Goal: Register for event/course

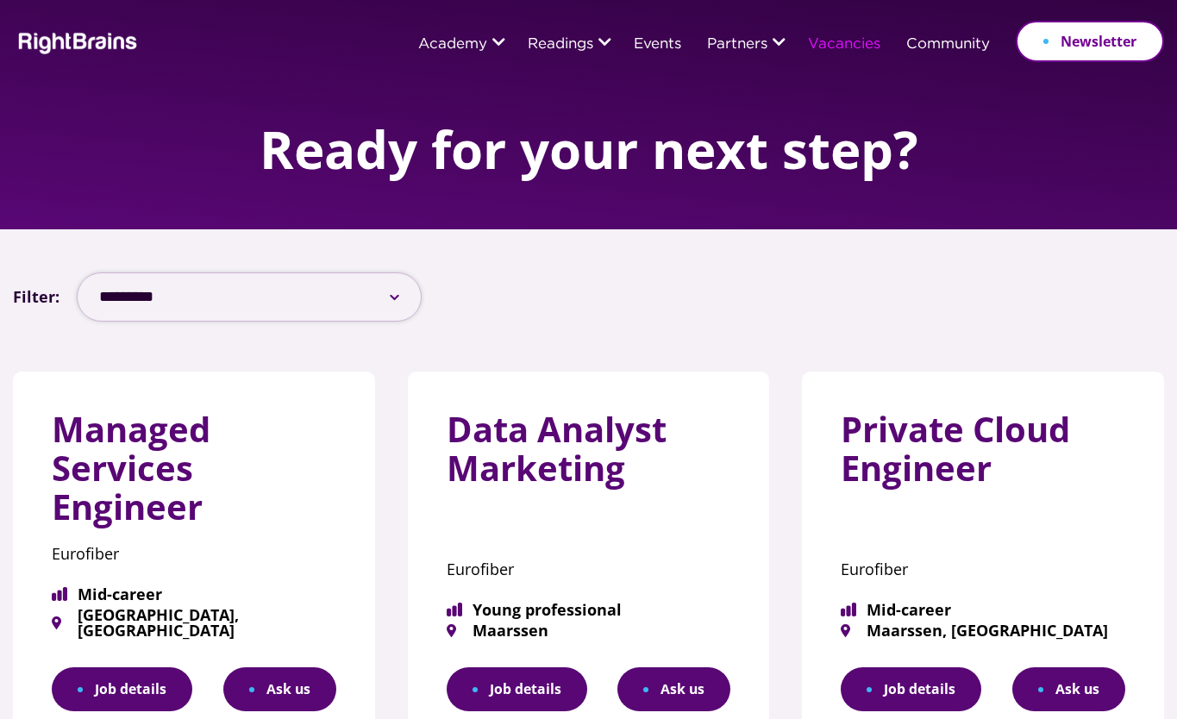
click at [398, 299] on select "**********" at bounding box center [249, 296] width 345 height 49
select select "***"
click at [77, 272] on select "**********" at bounding box center [249, 296] width 345 height 49
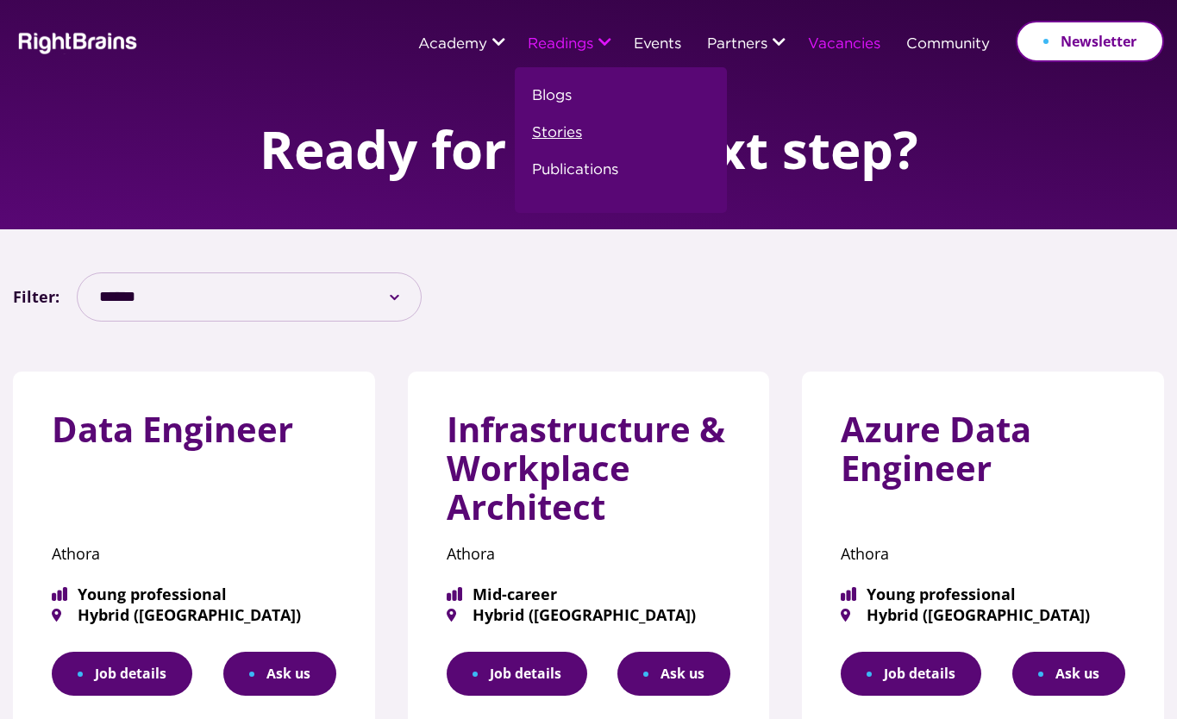
click at [545, 133] on link "Stories" at bounding box center [557, 140] width 50 height 37
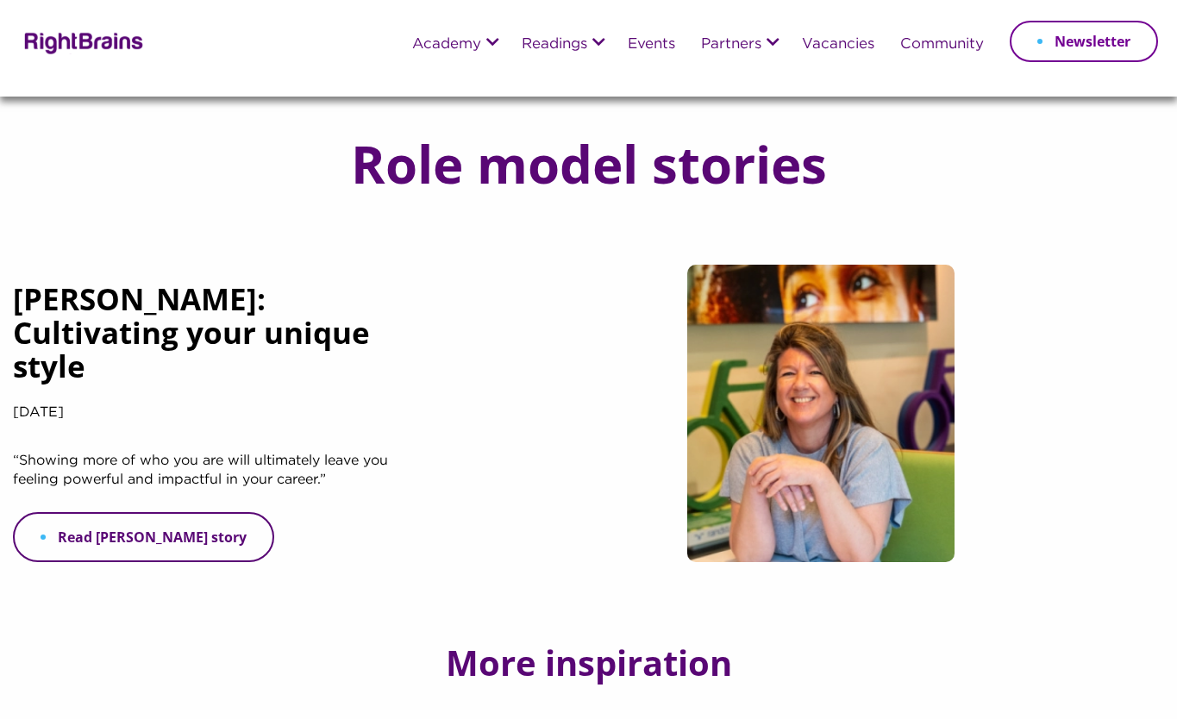
drag, startPoint x: 0, startPoint y: 0, endPoint x: 184, endPoint y: 537, distance: 567.7
click at [184, 537] on link "Read Merel's story" at bounding box center [143, 537] width 261 height 50
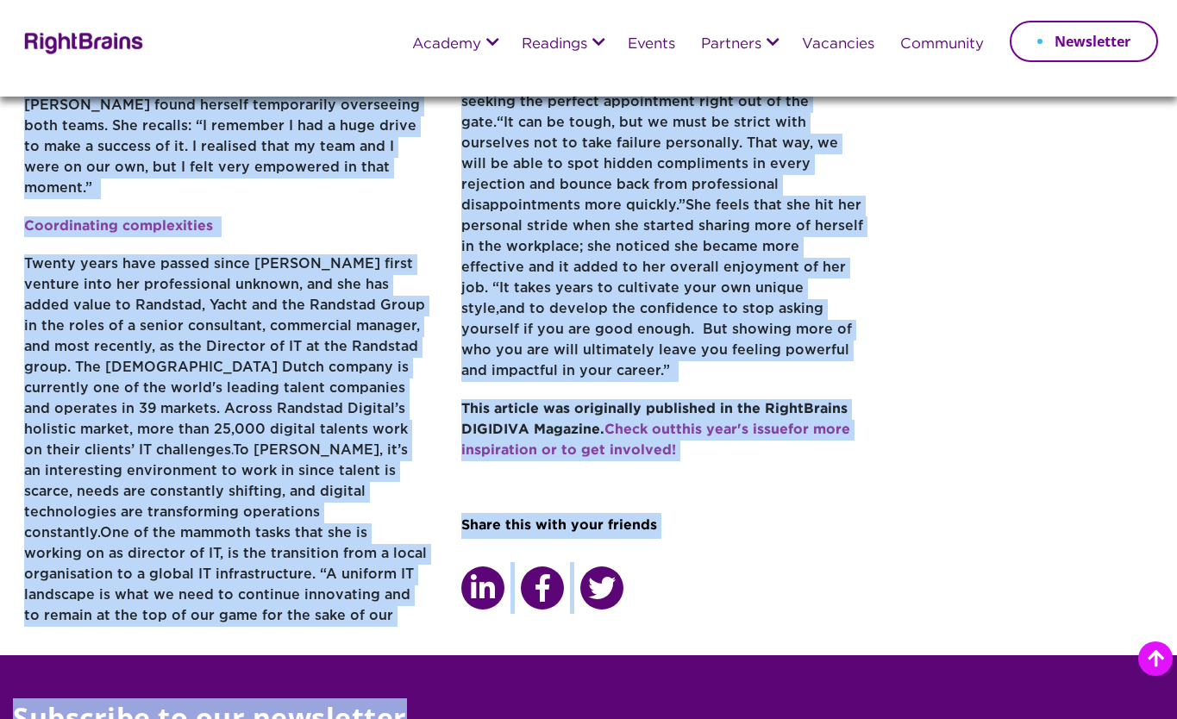
scroll to position [1099, 0]
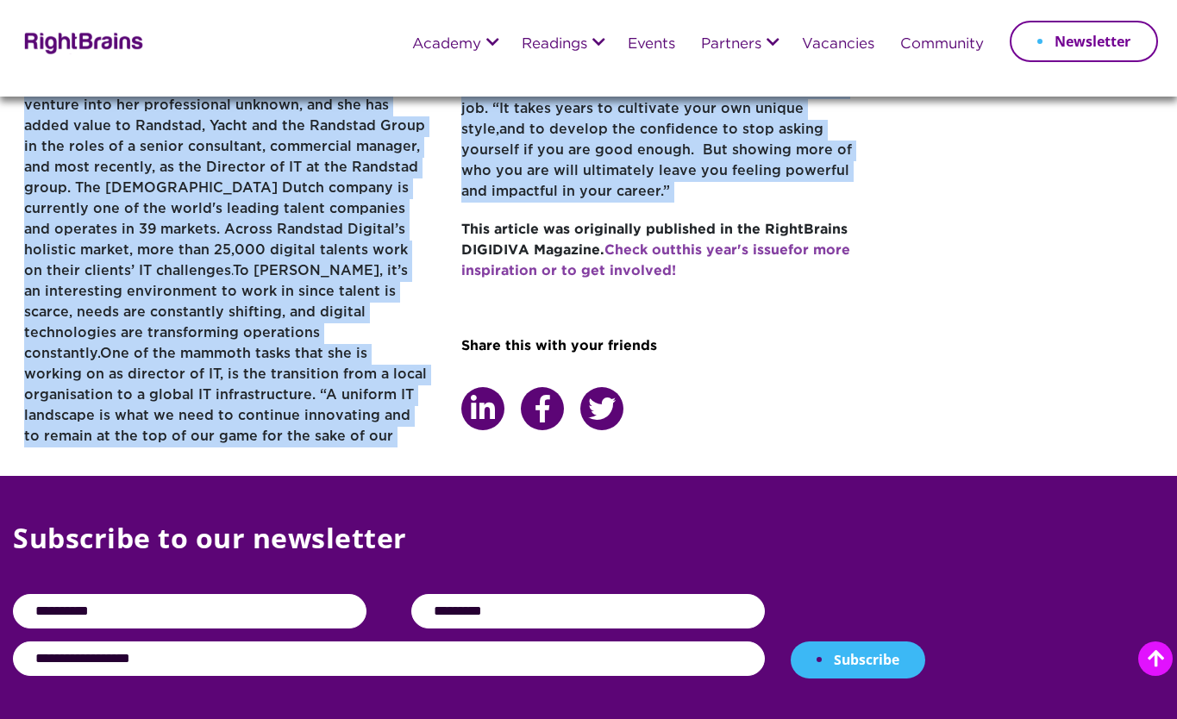
drag, startPoint x: 24, startPoint y: 357, endPoint x: 614, endPoint y: 147, distance: 625.9
copy div "Lo ipsumdolor, sit amet ‘consecte adipisci’ el sedd ei temporin ut labor etdo m…"
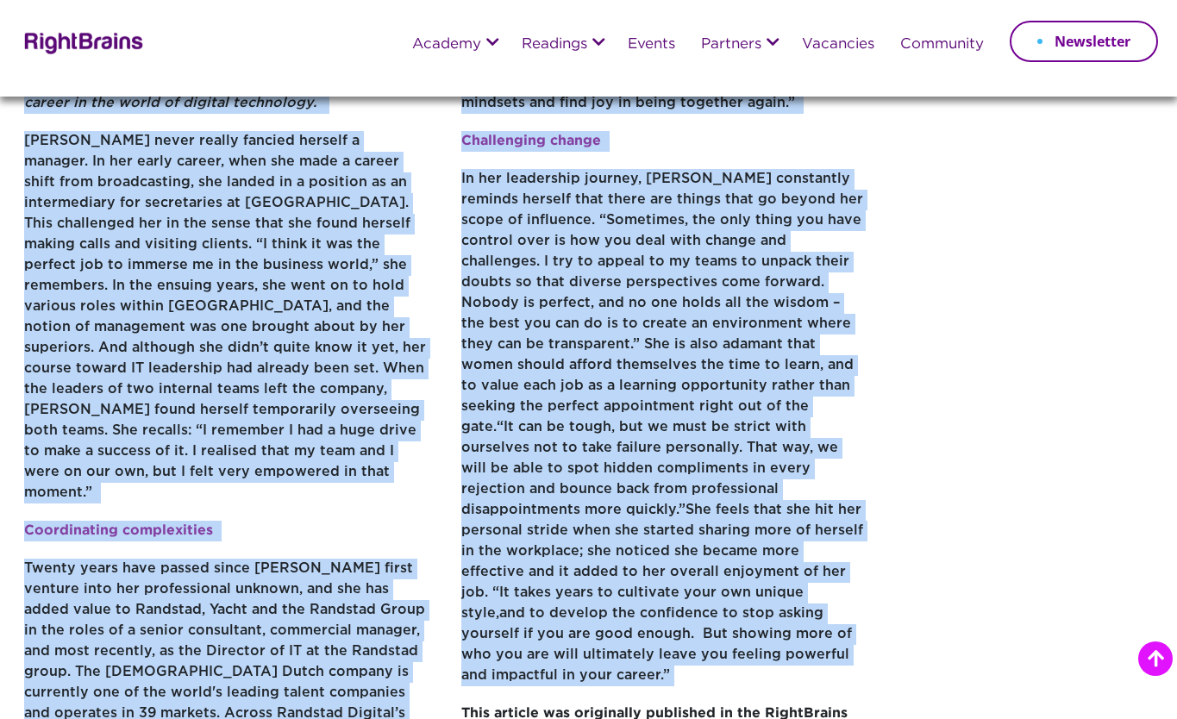
scroll to position [277, 0]
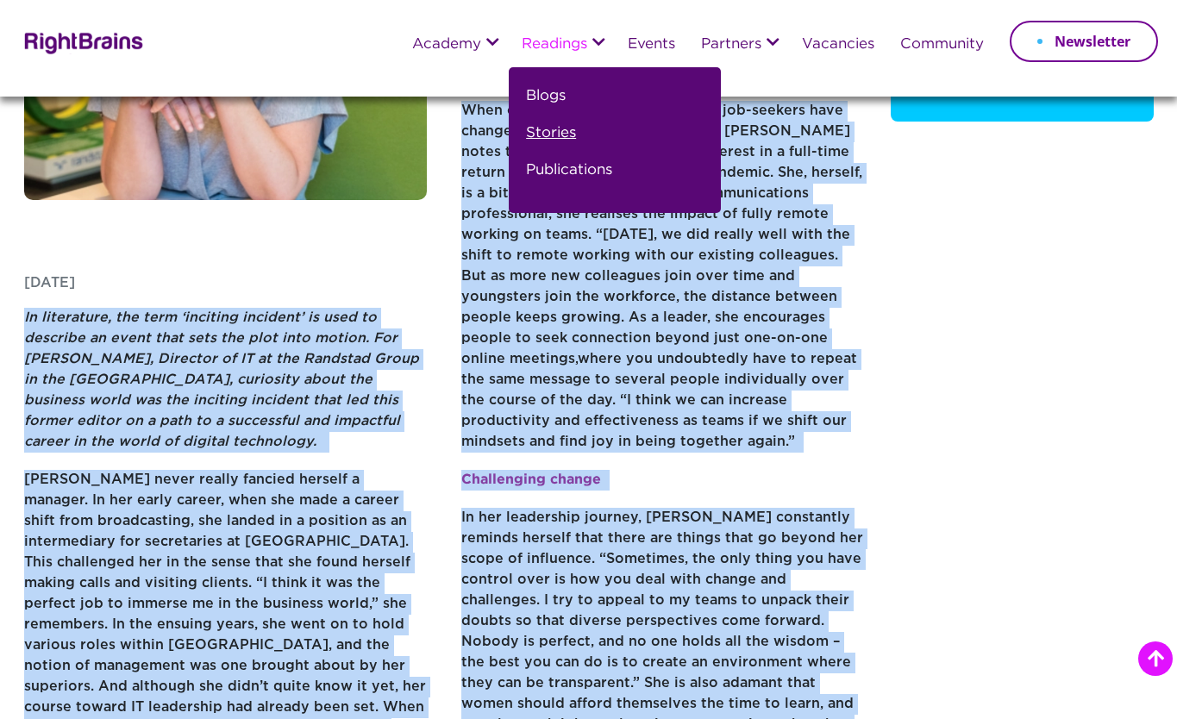
click at [540, 135] on link "Stories" at bounding box center [551, 140] width 50 height 37
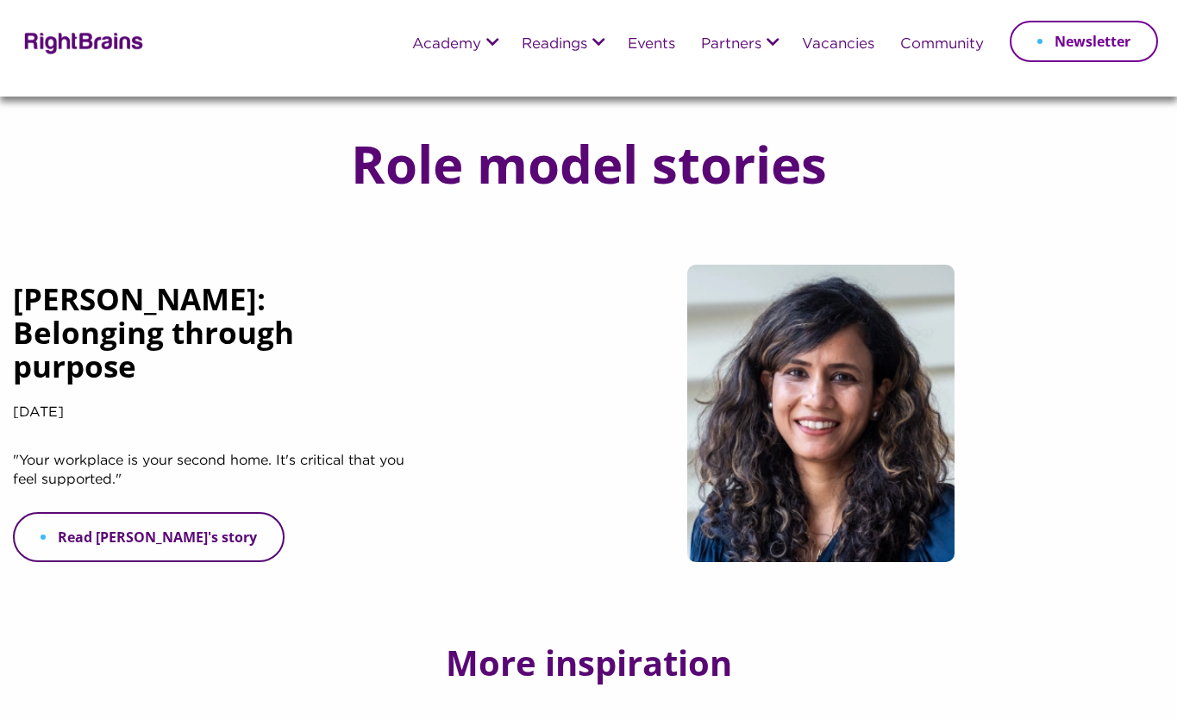
drag, startPoint x: 168, startPoint y: 498, endPoint x: 290, endPoint y: 510, distance: 122.3
click at [167, 512] on link "Read Vineeta's story" at bounding box center [149, 537] width 272 height 50
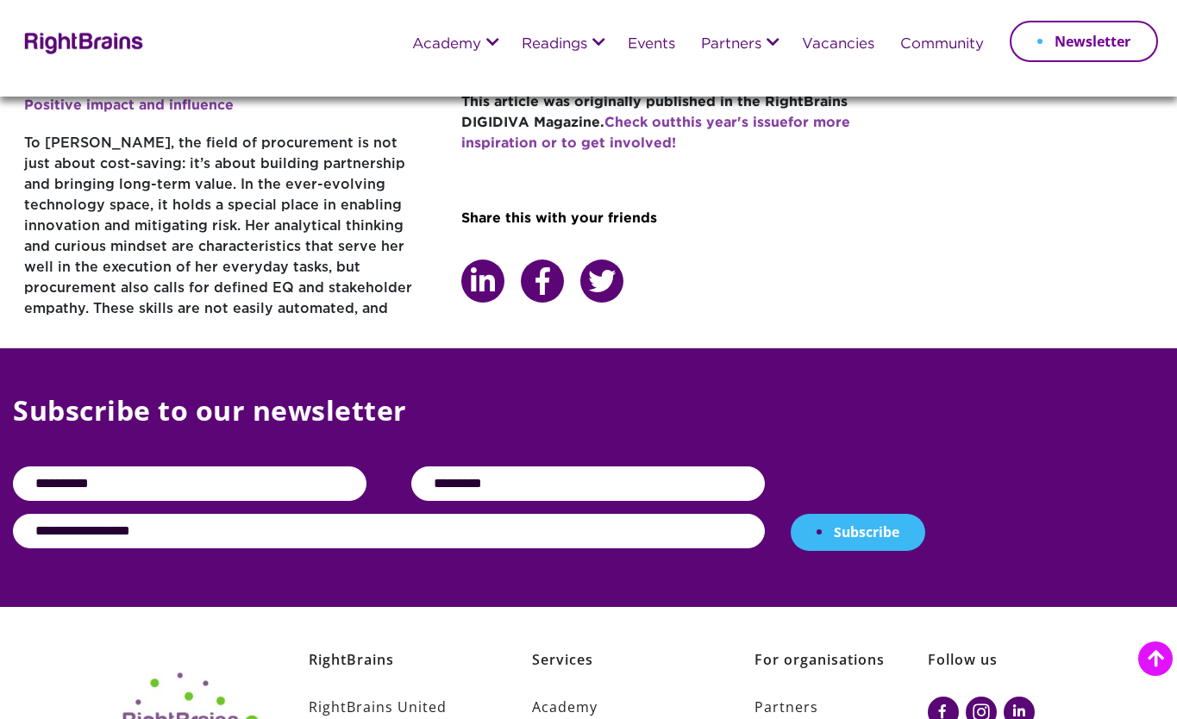
scroll to position [1089, 0]
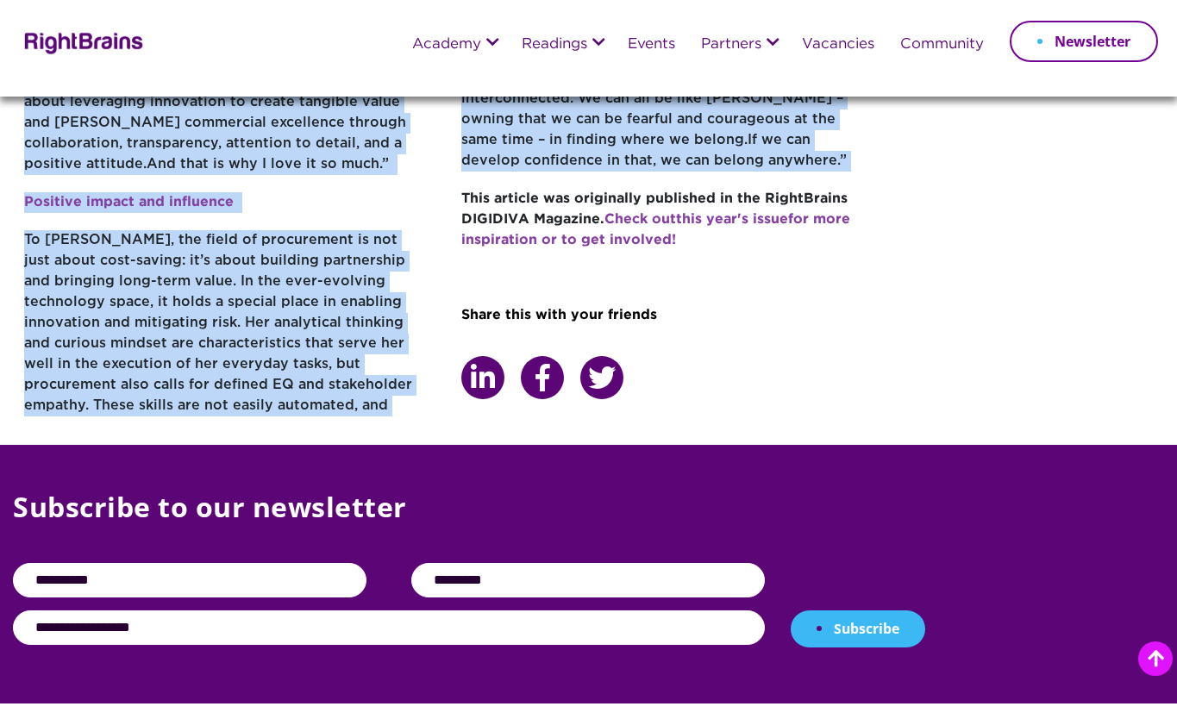
drag, startPoint x: 28, startPoint y: 379, endPoint x: 617, endPoint y: 145, distance: 633.9
copy div "Vineeta Singh is a Senior Procurement Specialist at Eurofiber , and a dedicated…"
click at [655, 43] on link "Events" at bounding box center [651, 45] width 47 height 16
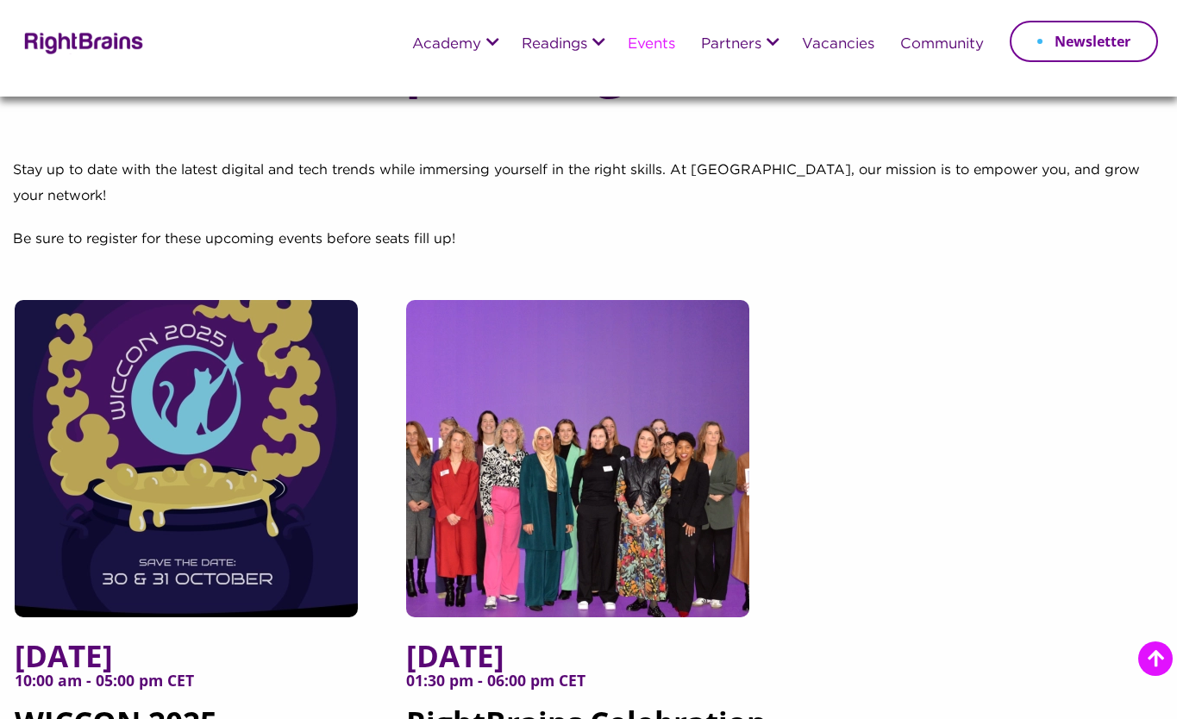
scroll to position [272, 0]
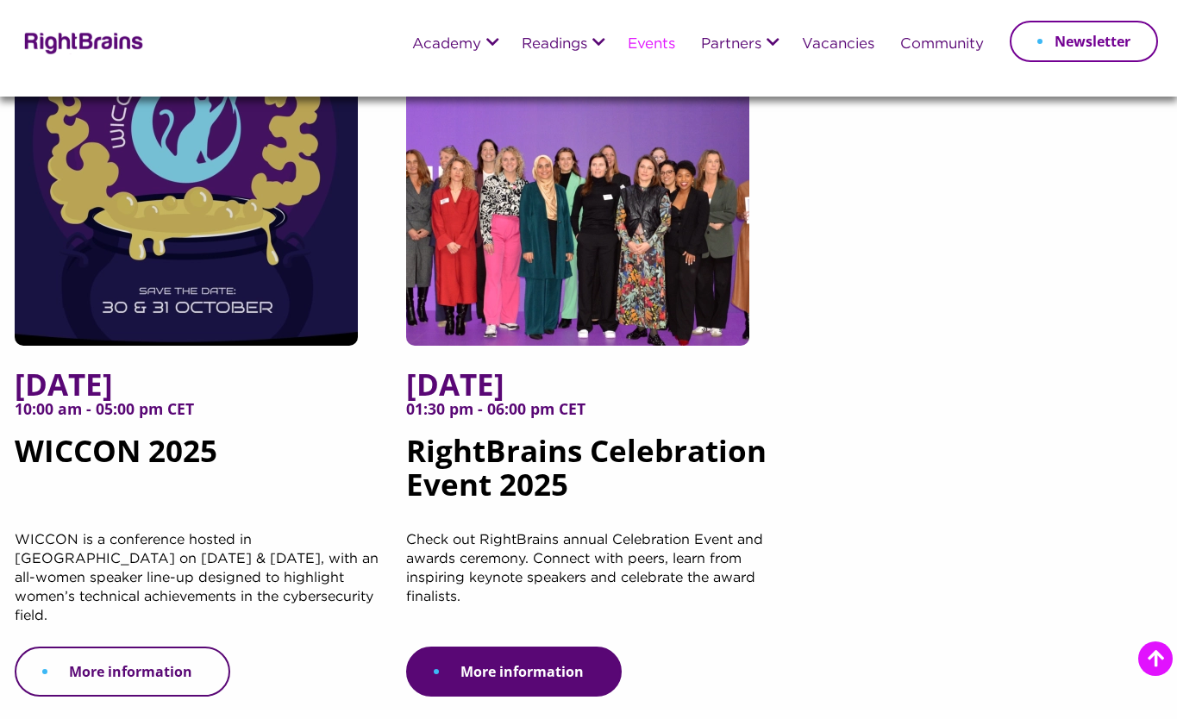
click at [165, 649] on link "More information" at bounding box center [123, 672] width 216 height 50
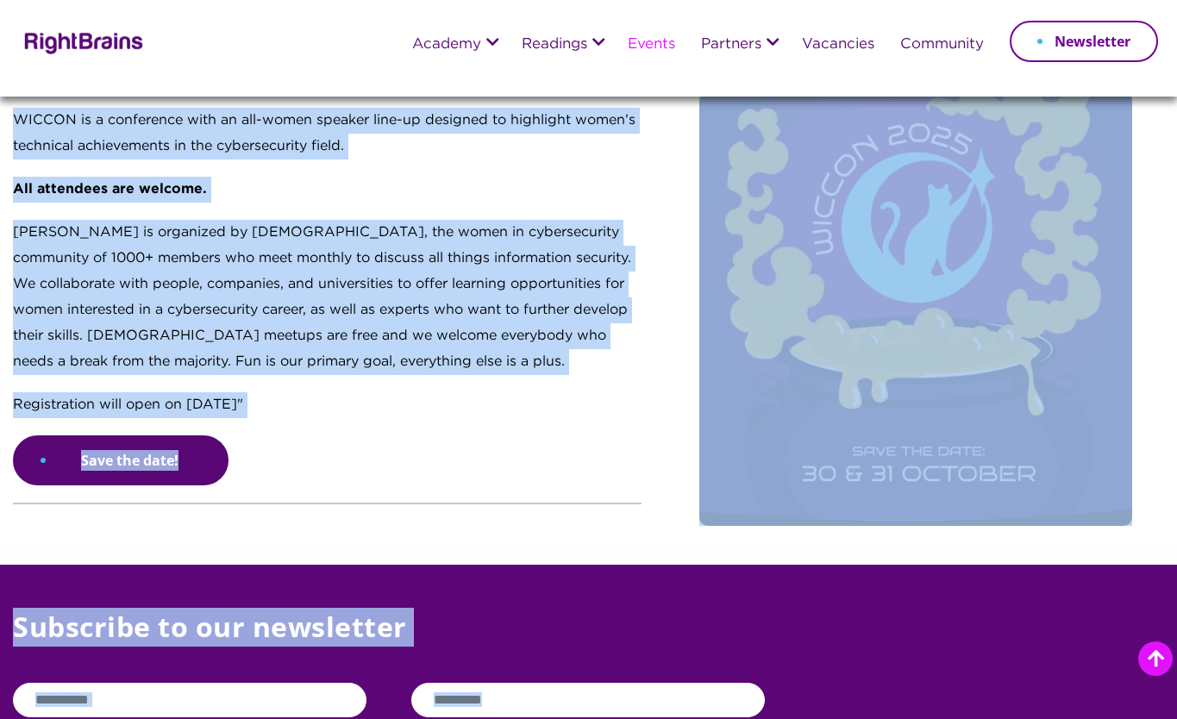
scroll to position [249, 0]
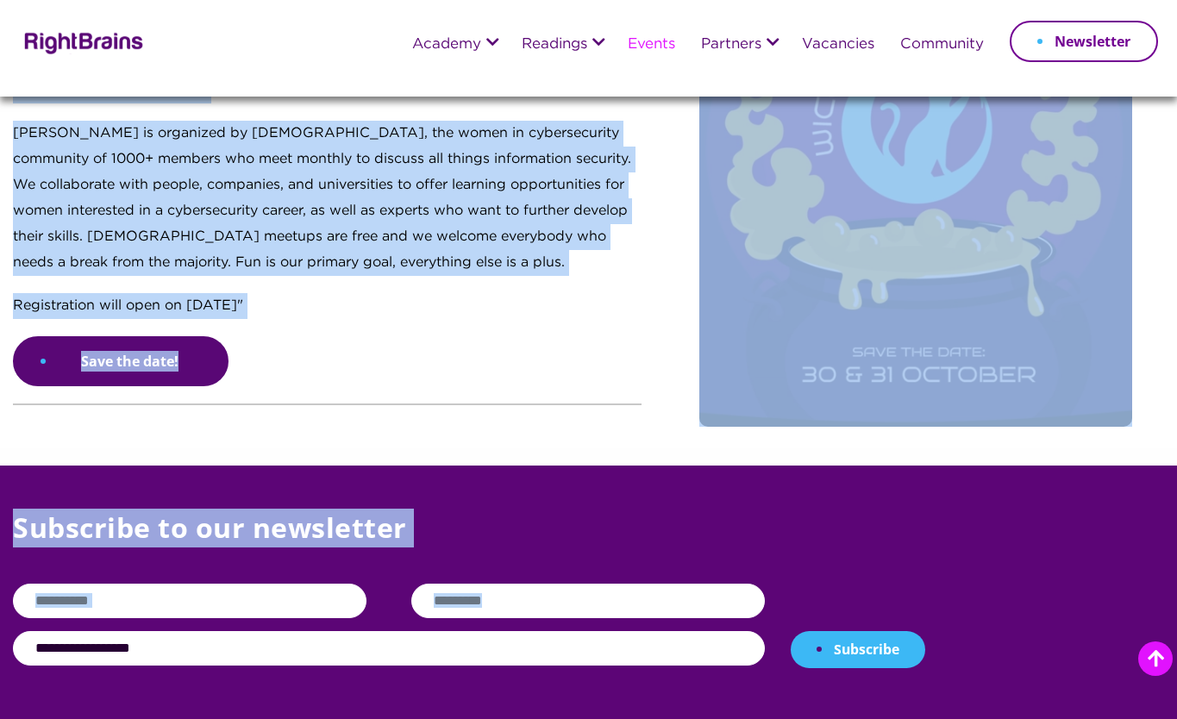
click at [270, 313] on div "[DATE] 10:00 am - 05:00 pm CET WICCON is a conference with an all-women speaker…" at bounding box center [327, 147] width 629 height 379
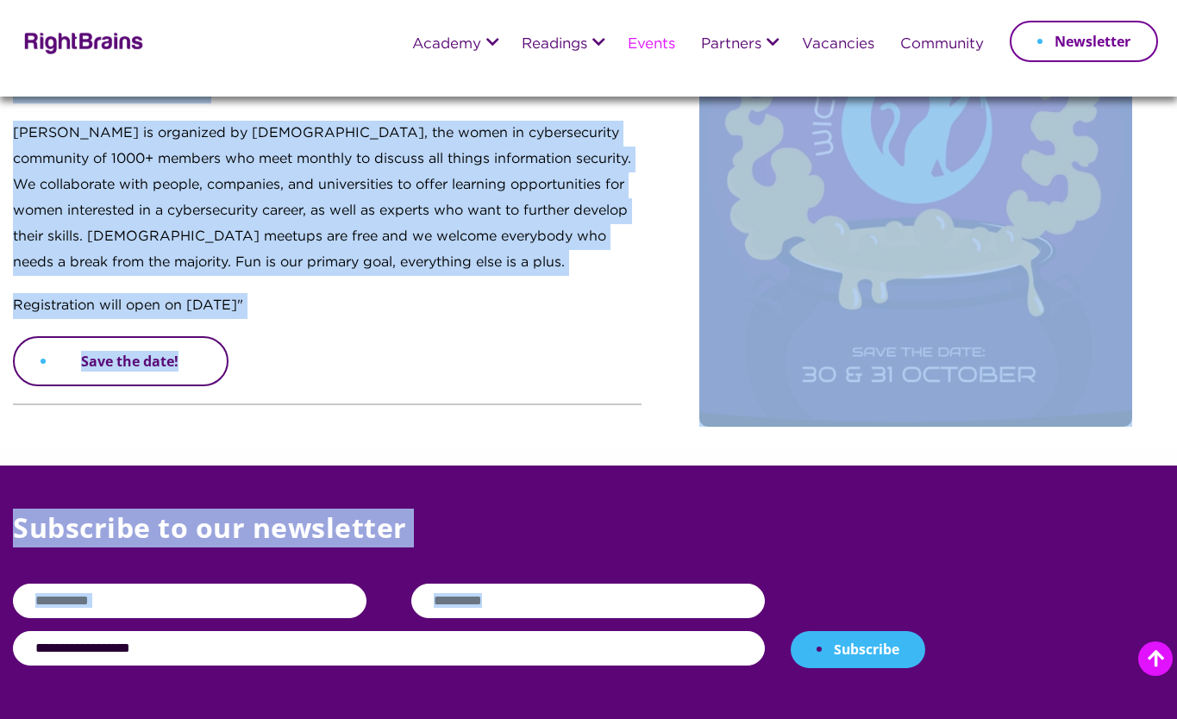
click at [120, 371] on link "Save the date!" at bounding box center [121, 361] width 216 height 50
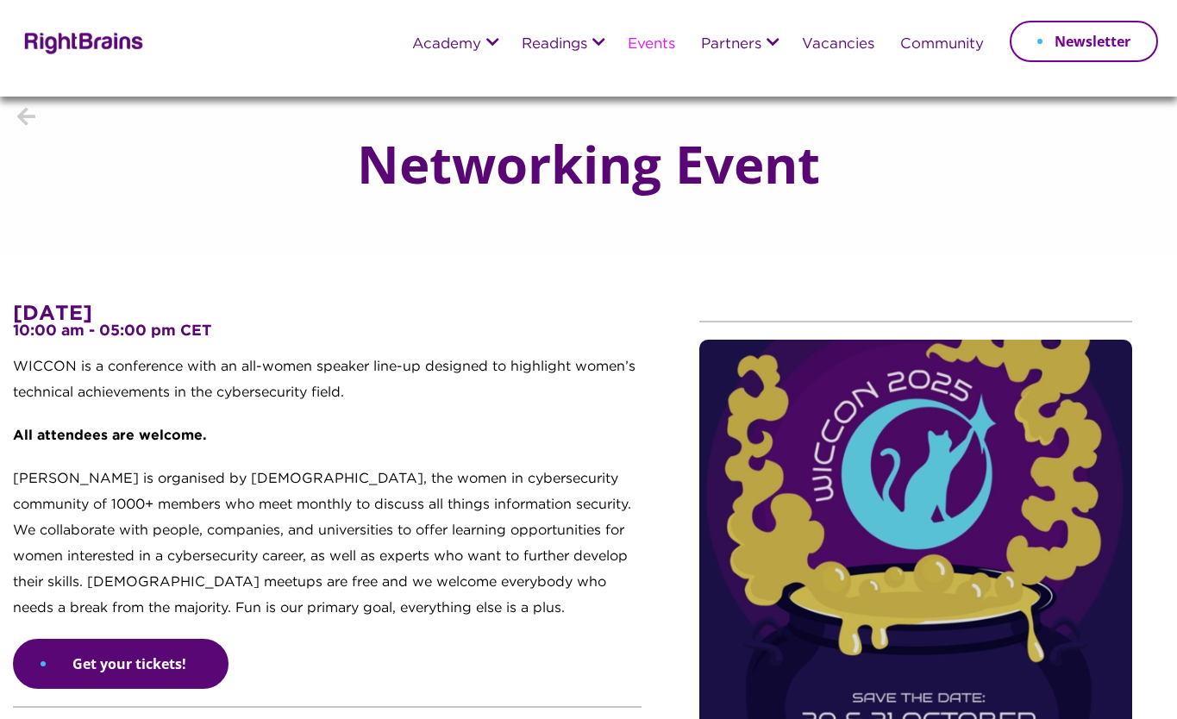
scroll to position [28, 0]
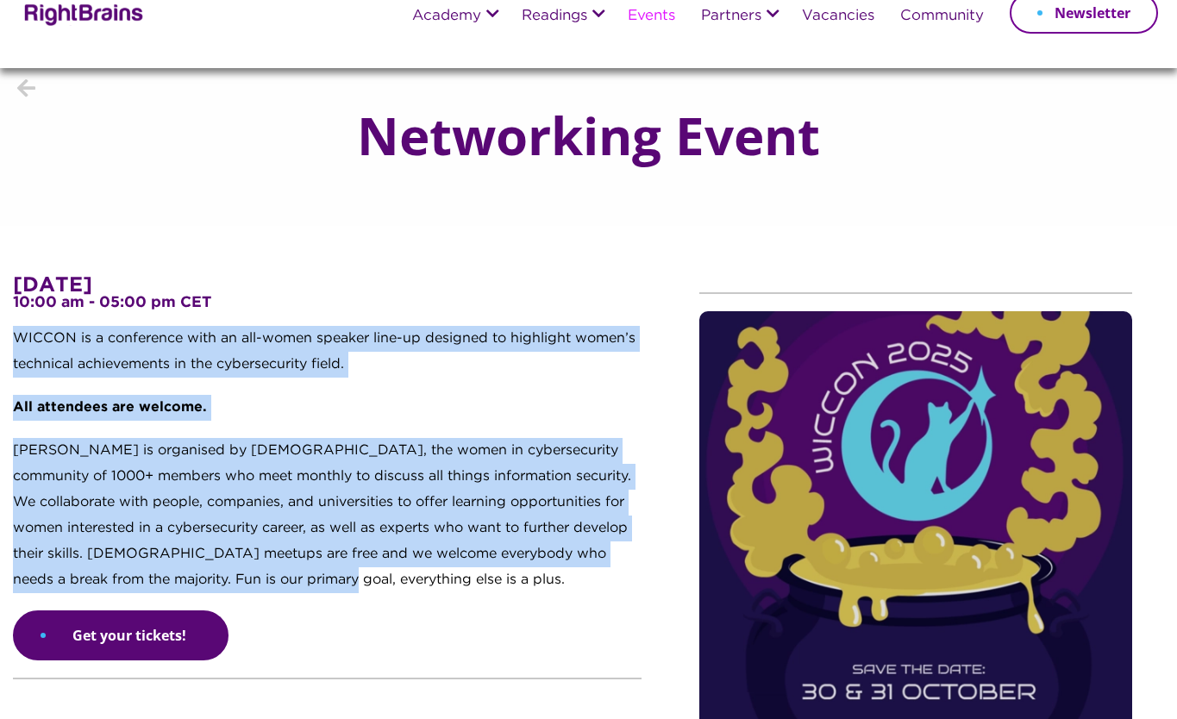
click at [9, 335] on div "[DATE] 10:00 am - 05:00 pm CET WICCON is a conference with an all-women speaker…" at bounding box center [343, 520] width 686 height 491
copy div "WICCON is a conference with an all-women speaker line-up designed to highlight …"
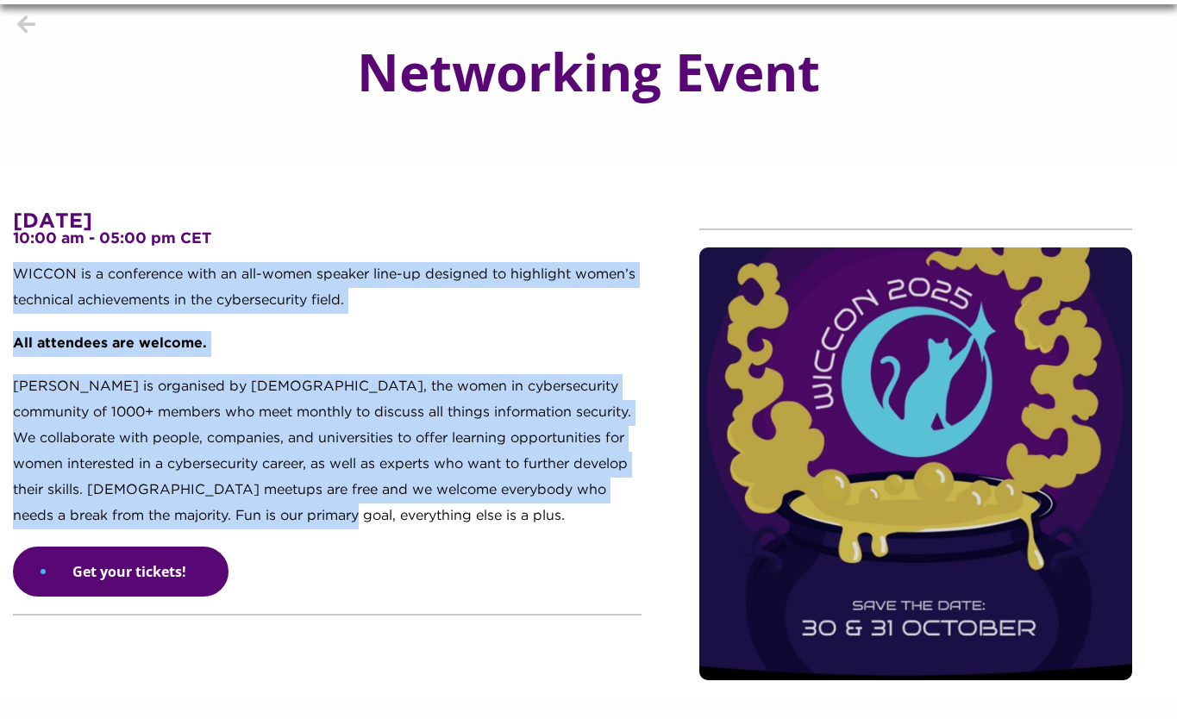
scroll to position [96, 0]
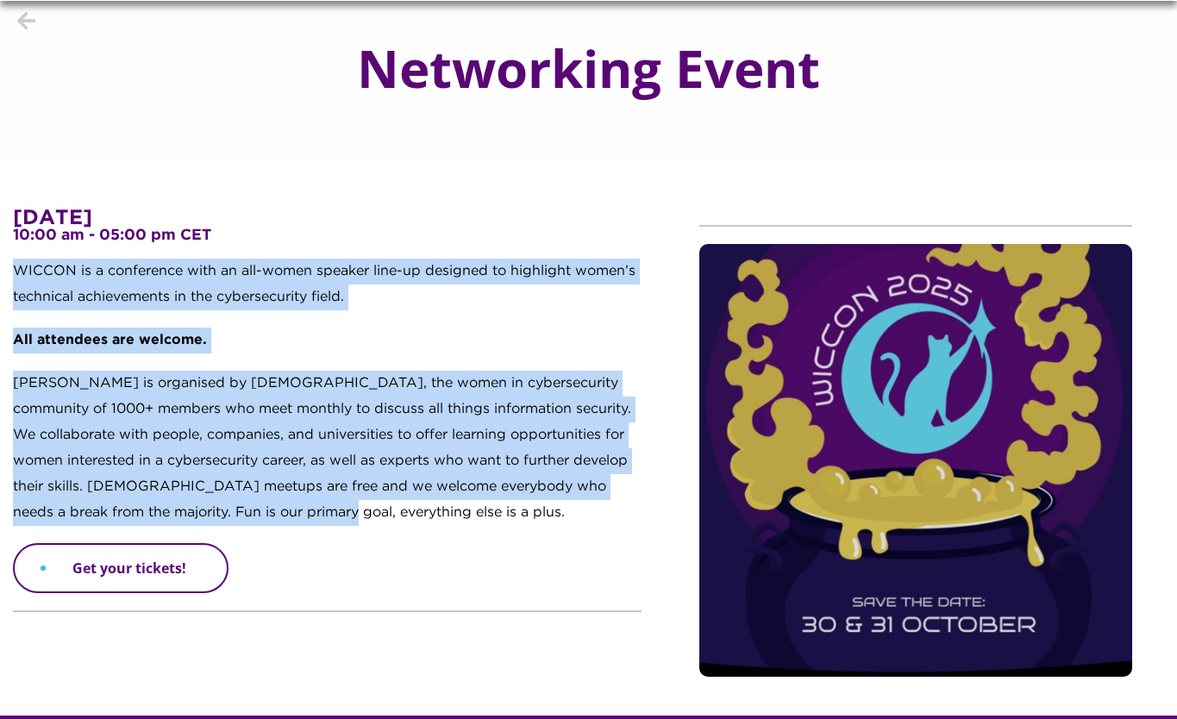
click at [128, 573] on link "Get your tickets!" at bounding box center [121, 568] width 216 height 50
